Goal: Navigation & Orientation: Find specific page/section

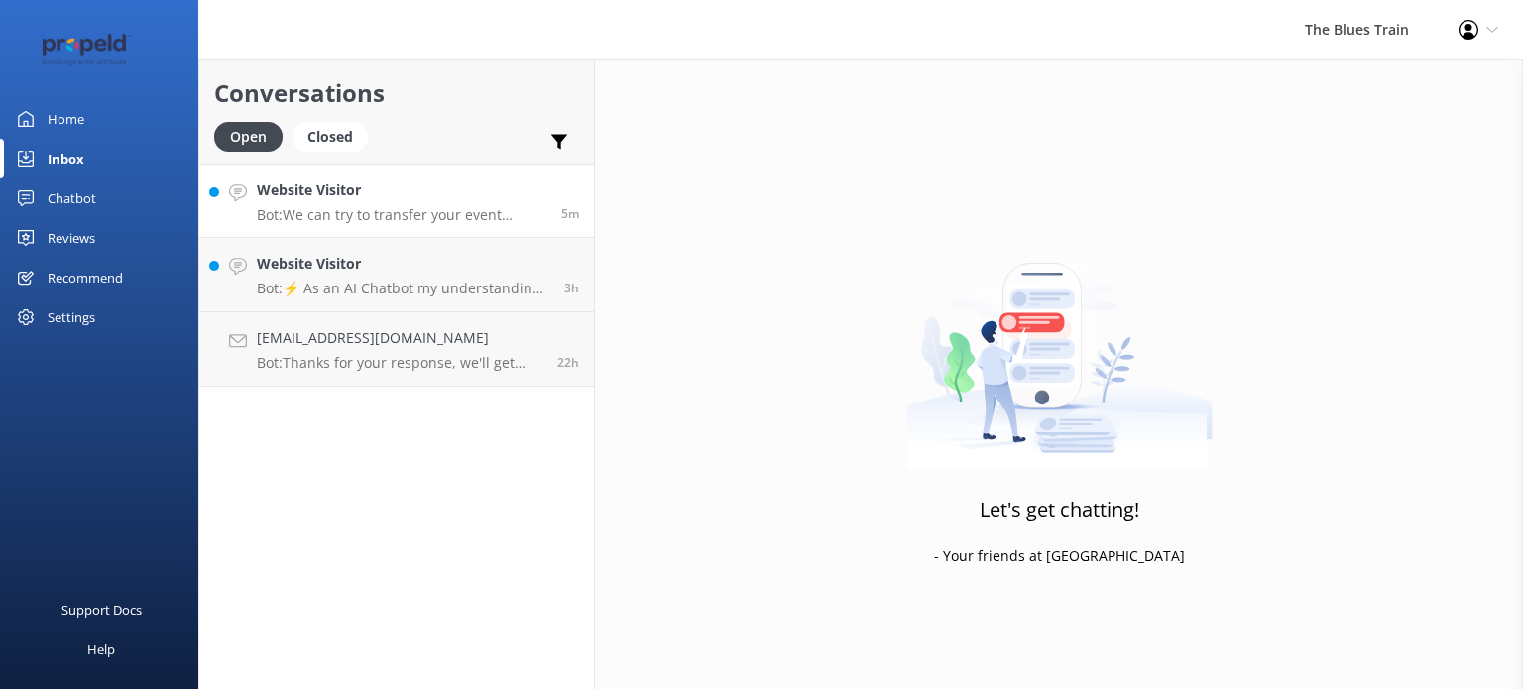
click at [376, 201] on div "Website Visitor Bot: We can try to transfer your event tickets to another date …" at bounding box center [402, 201] width 290 height 43
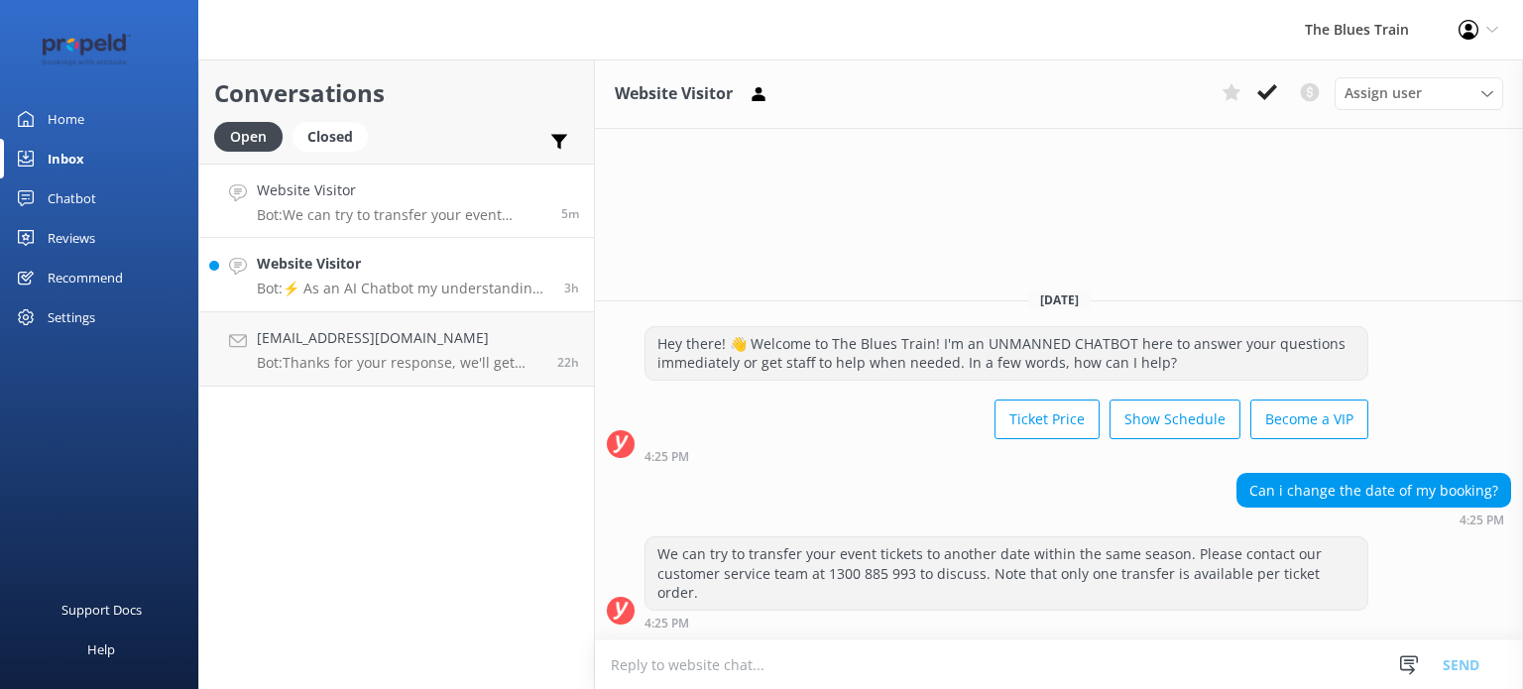
click at [404, 286] on p "Bot: ⚡ As an AI Chatbot my understanding of some questions is limited. Please r…" at bounding box center [403, 289] width 293 height 18
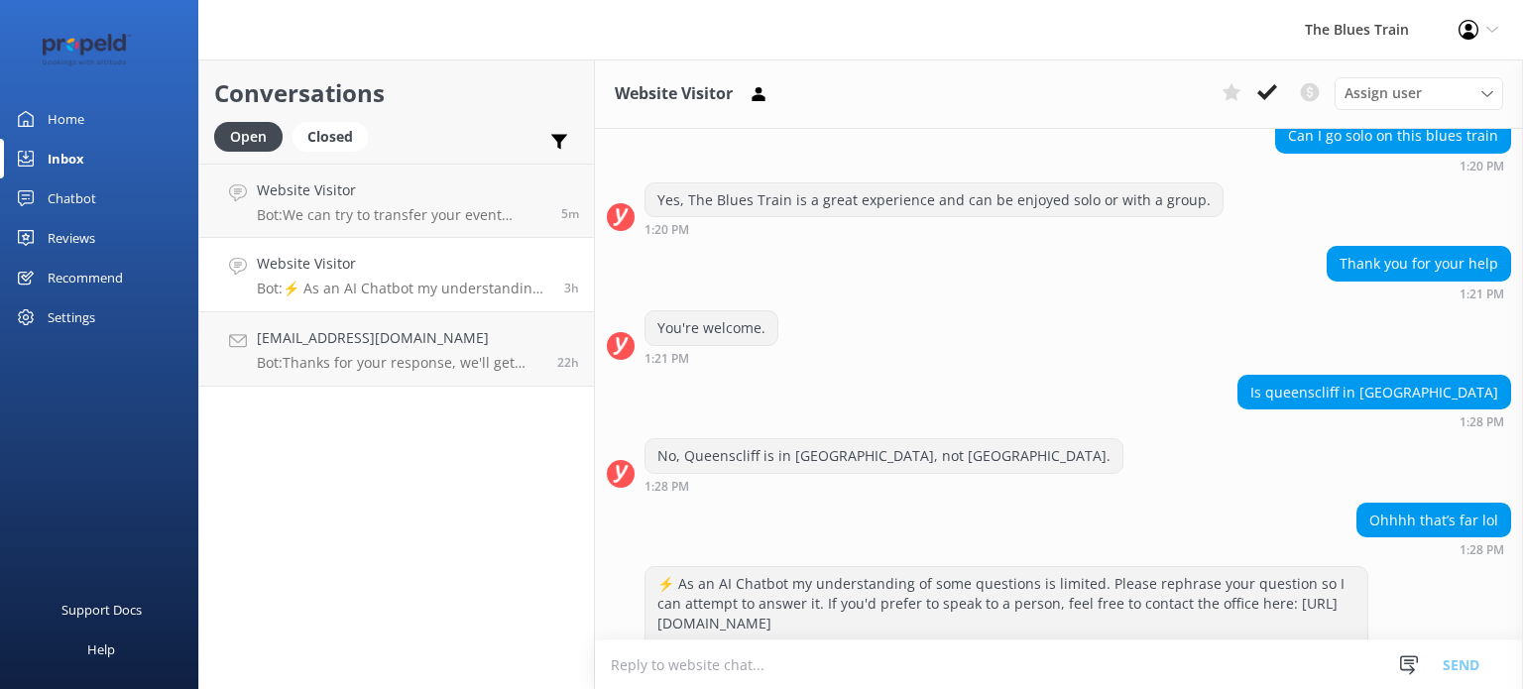
scroll to position [1119, 0]
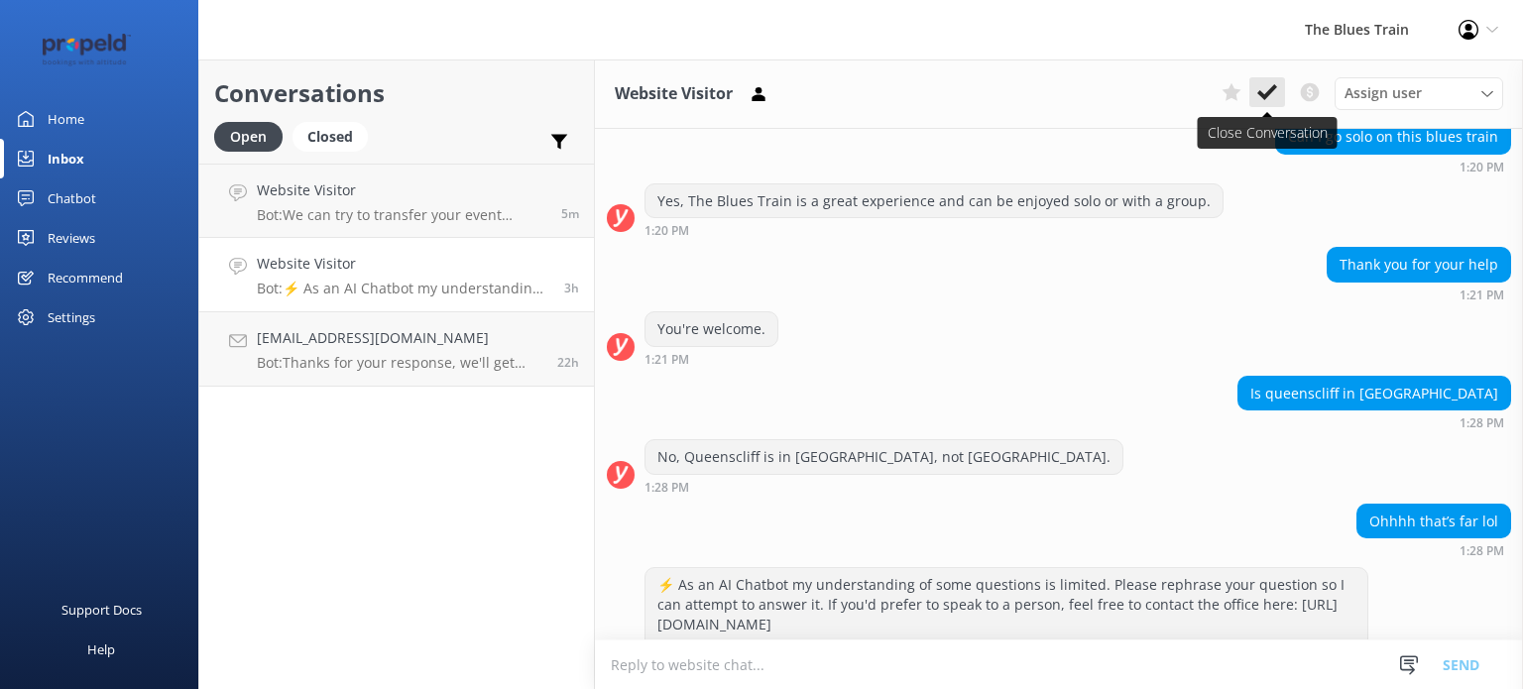
click at [1281, 90] on button at bounding box center [1268, 92] width 36 height 30
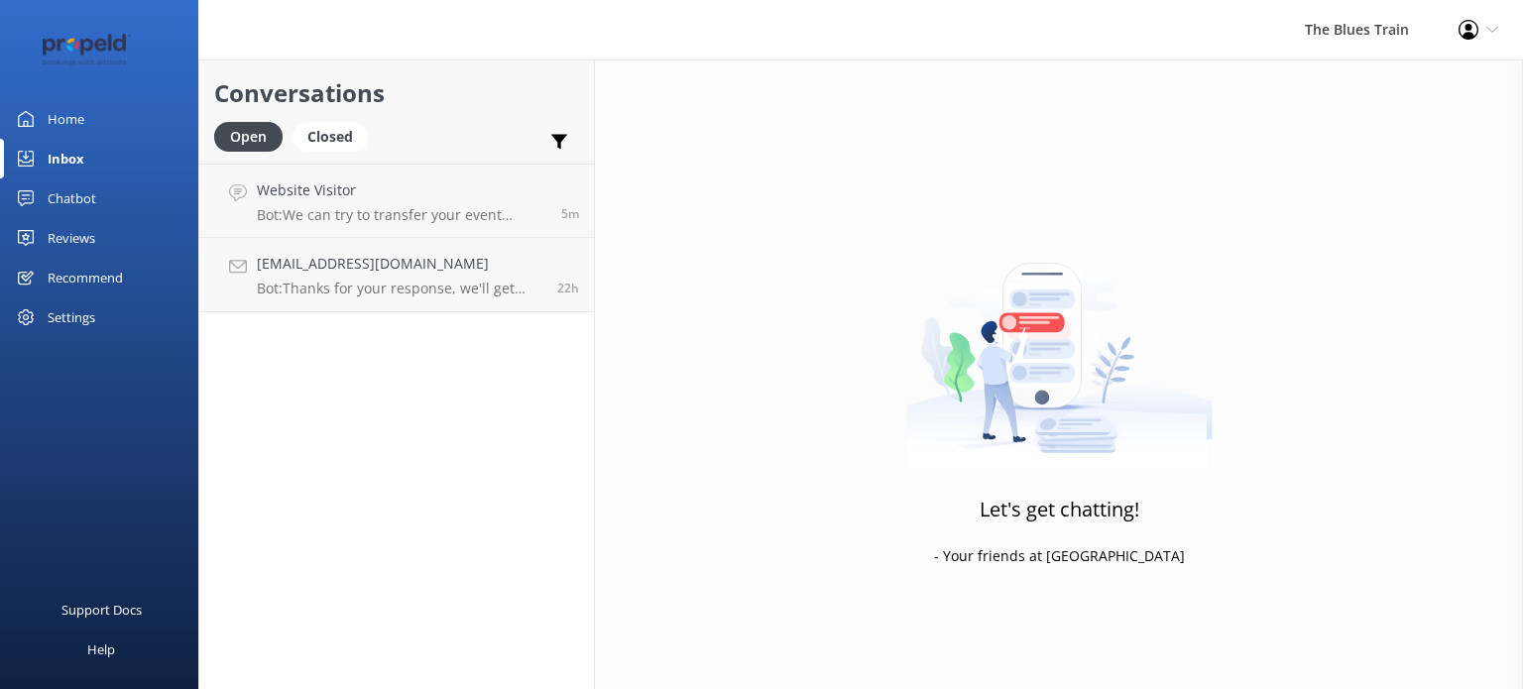
click at [78, 118] on div "Home" at bounding box center [66, 119] width 37 height 40
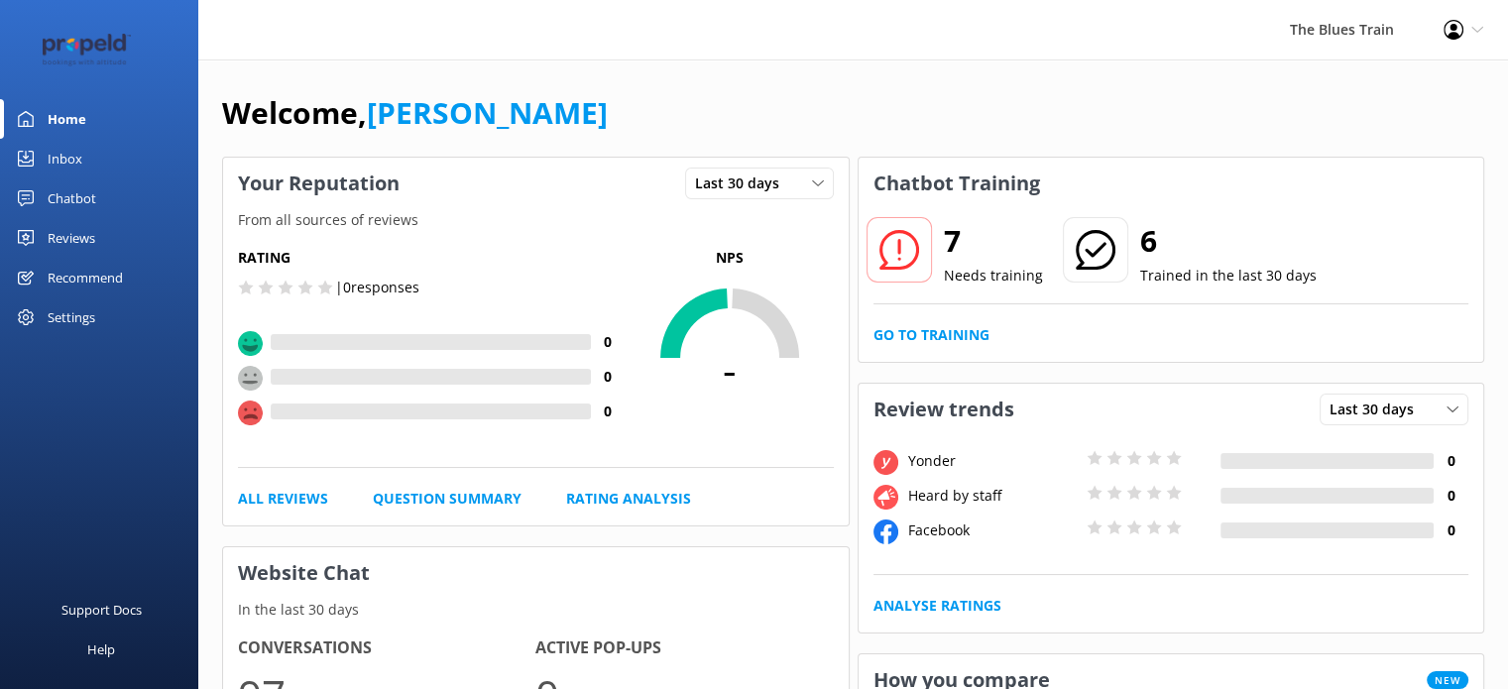
click at [135, 192] on link "Chatbot" at bounding box center [99, 199] width 198 height 40
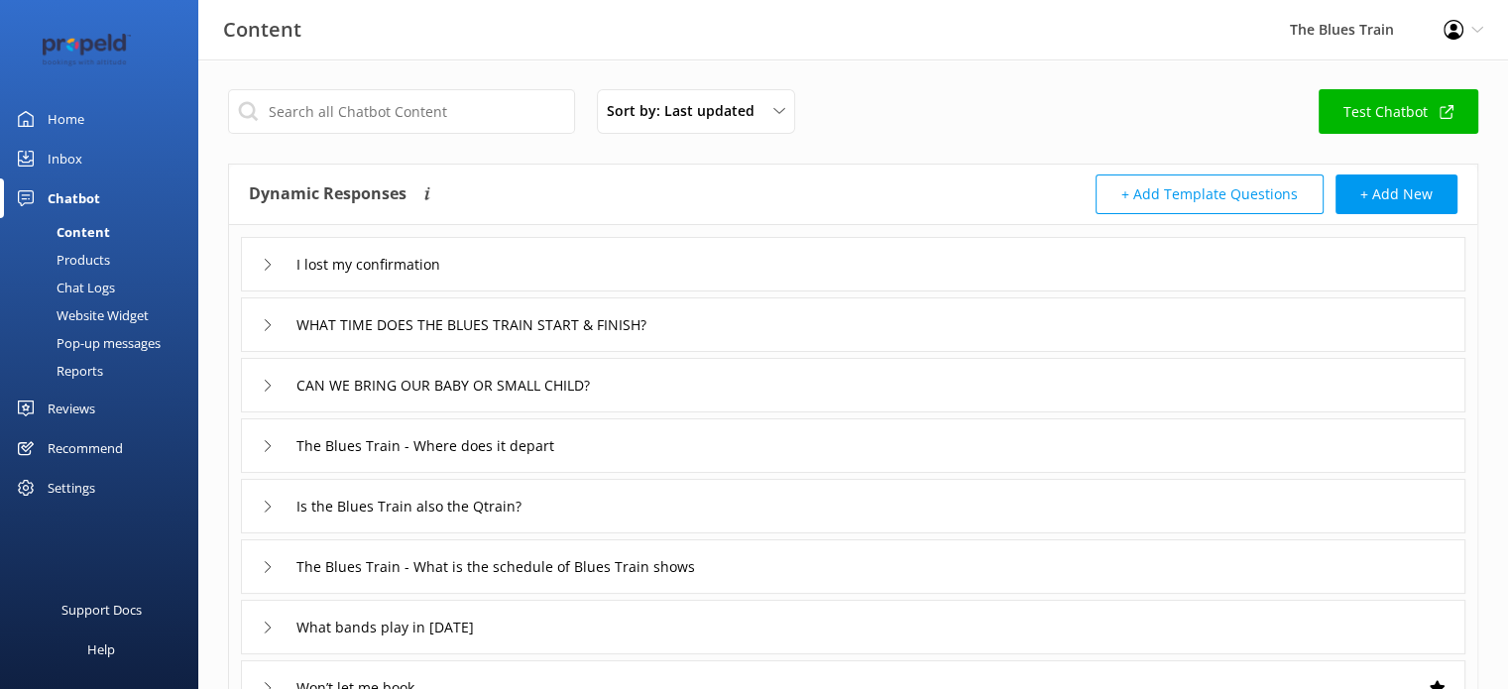
click at [110, 285] on div "Chat Logs" at bounding box center [63, 288] width 103 height 28
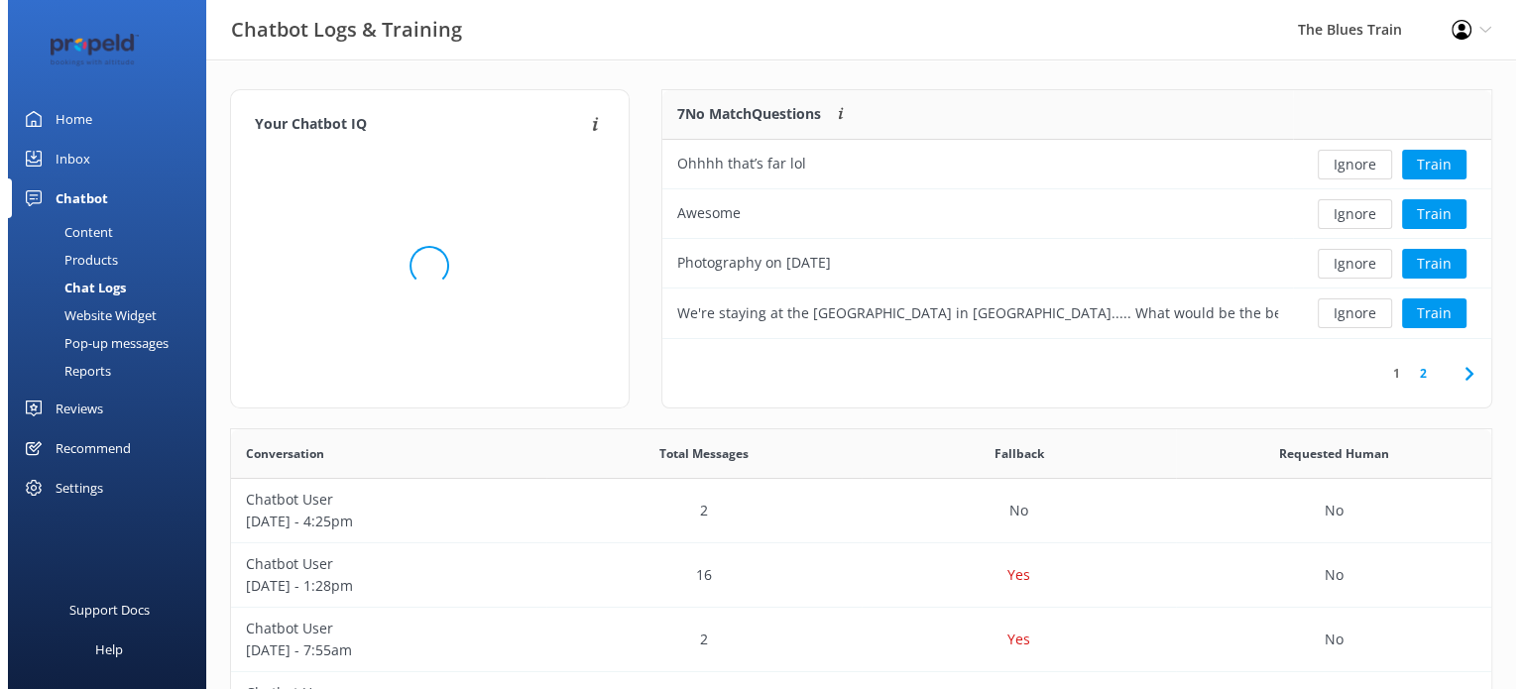
scroll to position [679, 1246]
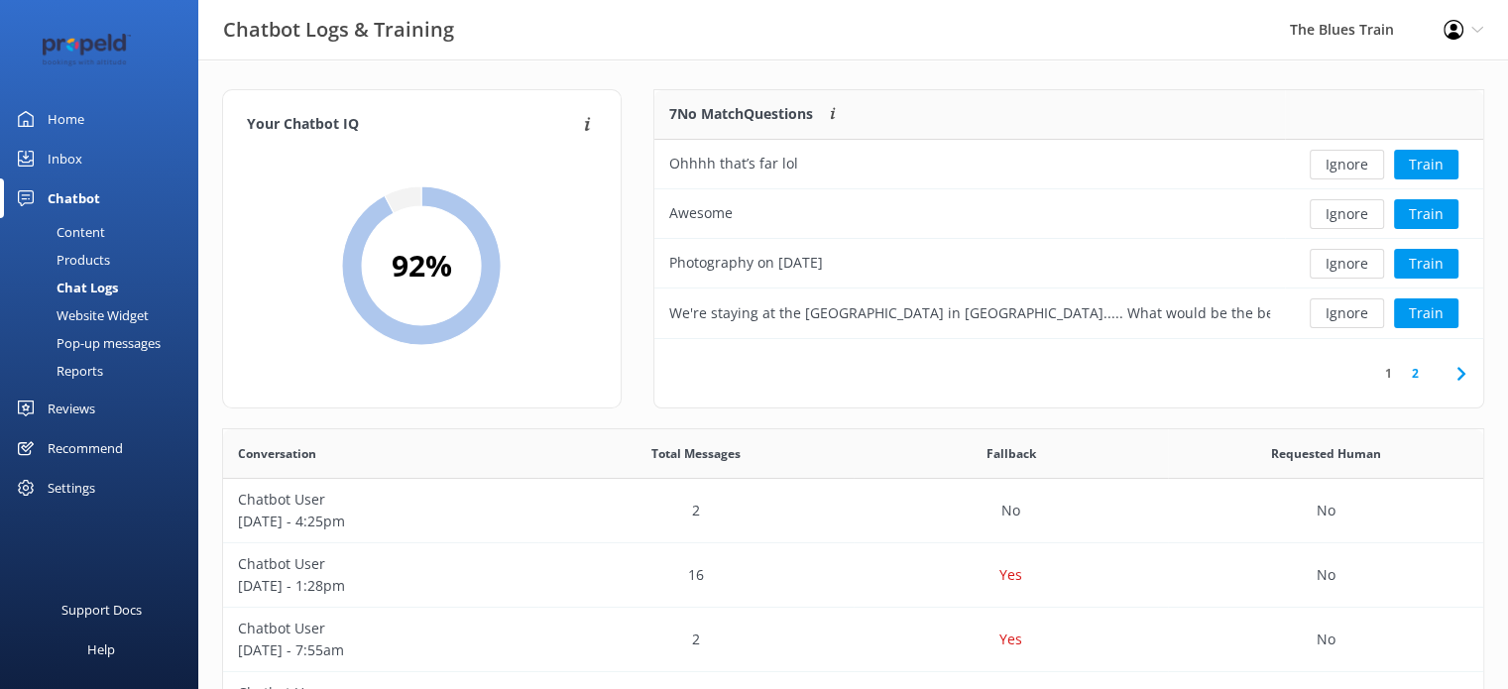
click at [105, 168] on link "Inbox" at bounding box center [99, 159] width 198 height 40
